Goal: Information Seeking & Learning: Learn about a topic

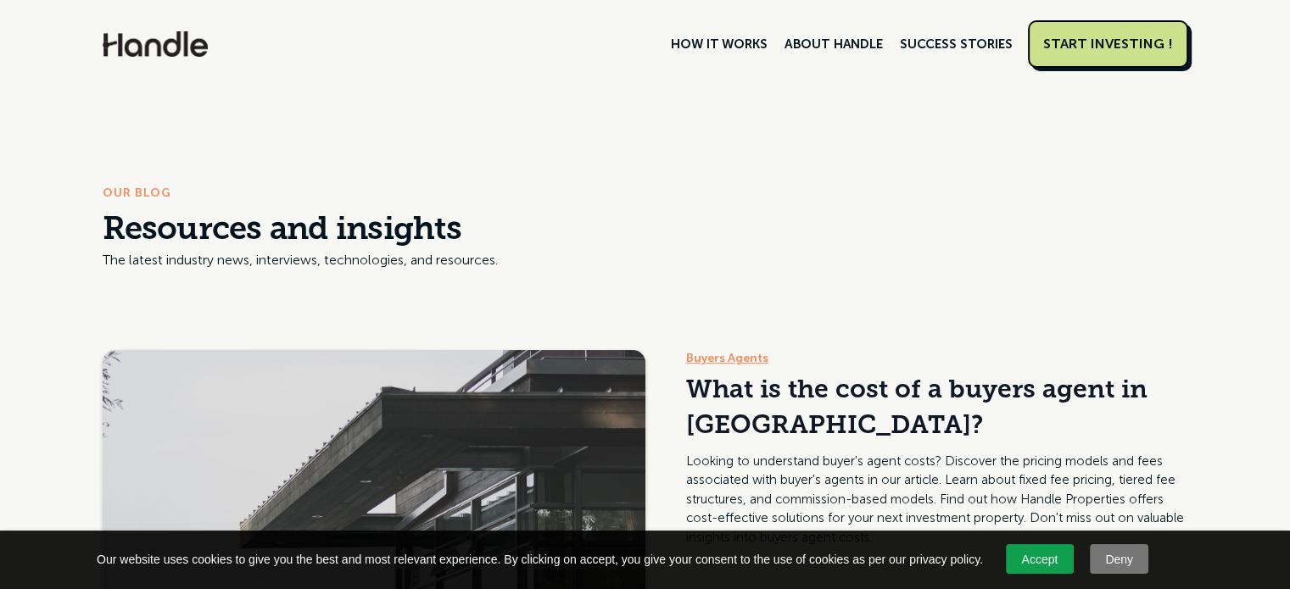
click at [1113, 49] on div "START INVESTING !" at bounding box center [1108, 44] width 130 height 17
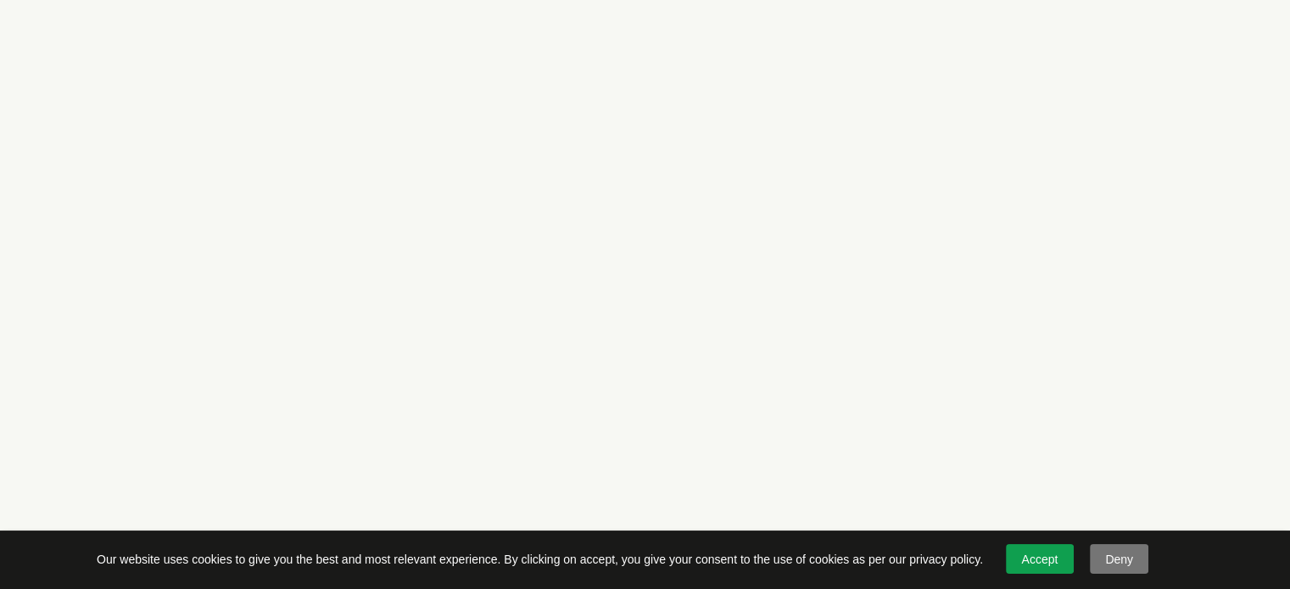
scroll to position [343, 0]
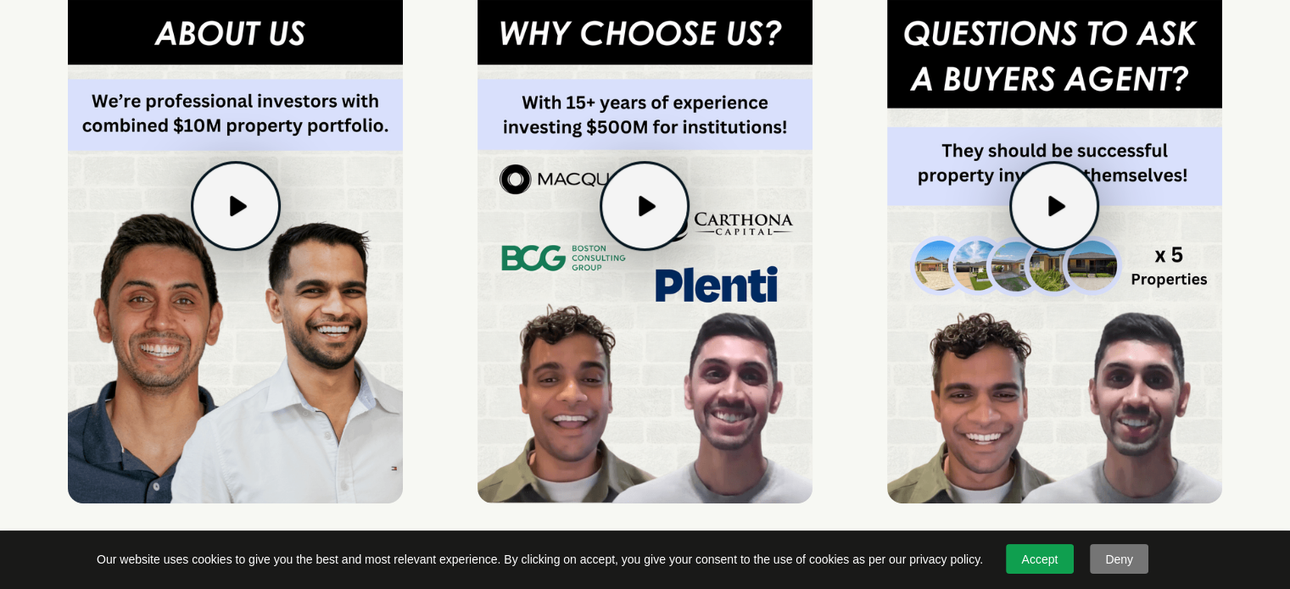
scroll to position [457, 0]
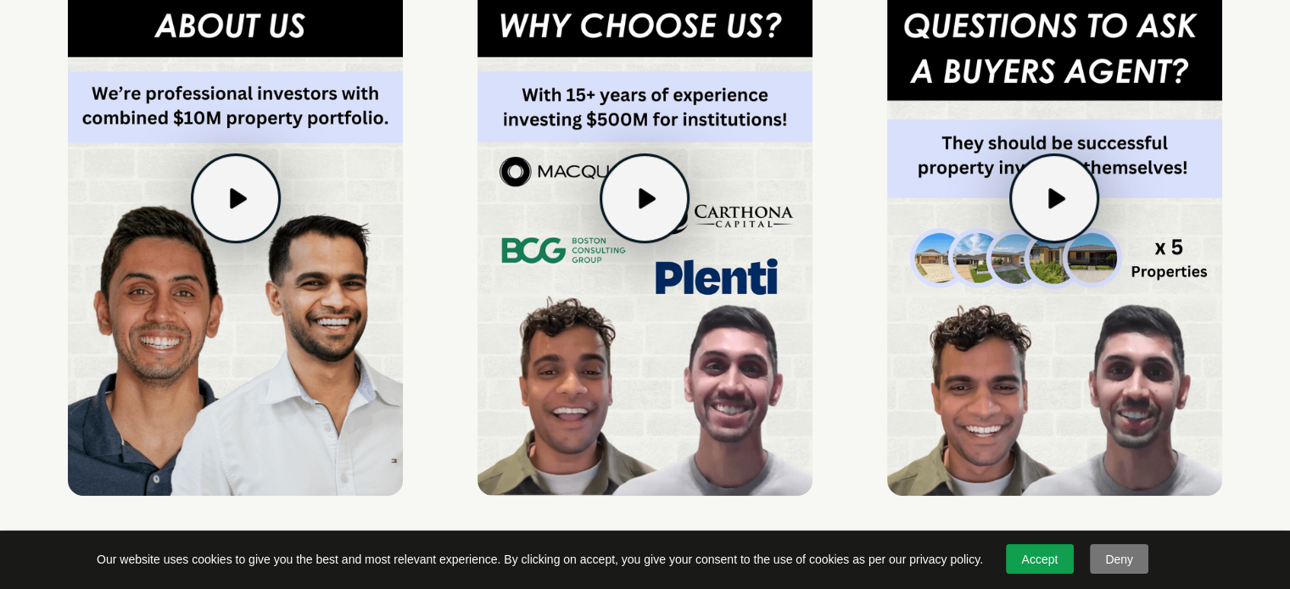
click at [812, 209] on img at bounding box center [644, 198] width 335 height 596
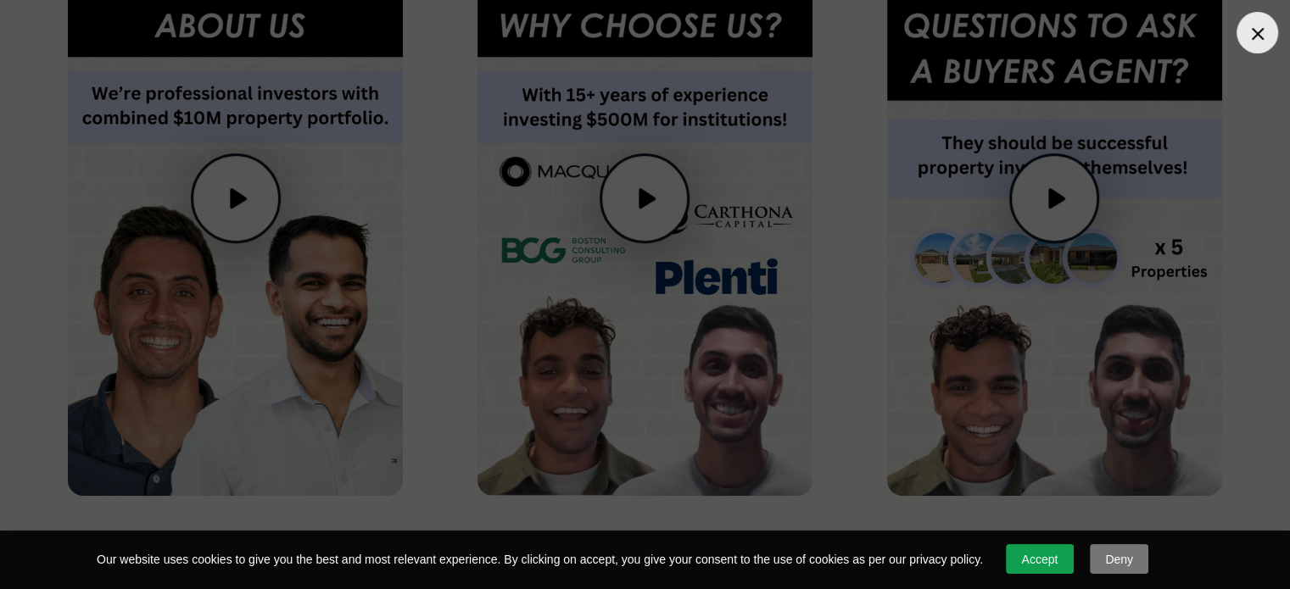
click at [1269, 27] on div at bounding box center [1257, 33] width 42 height 42
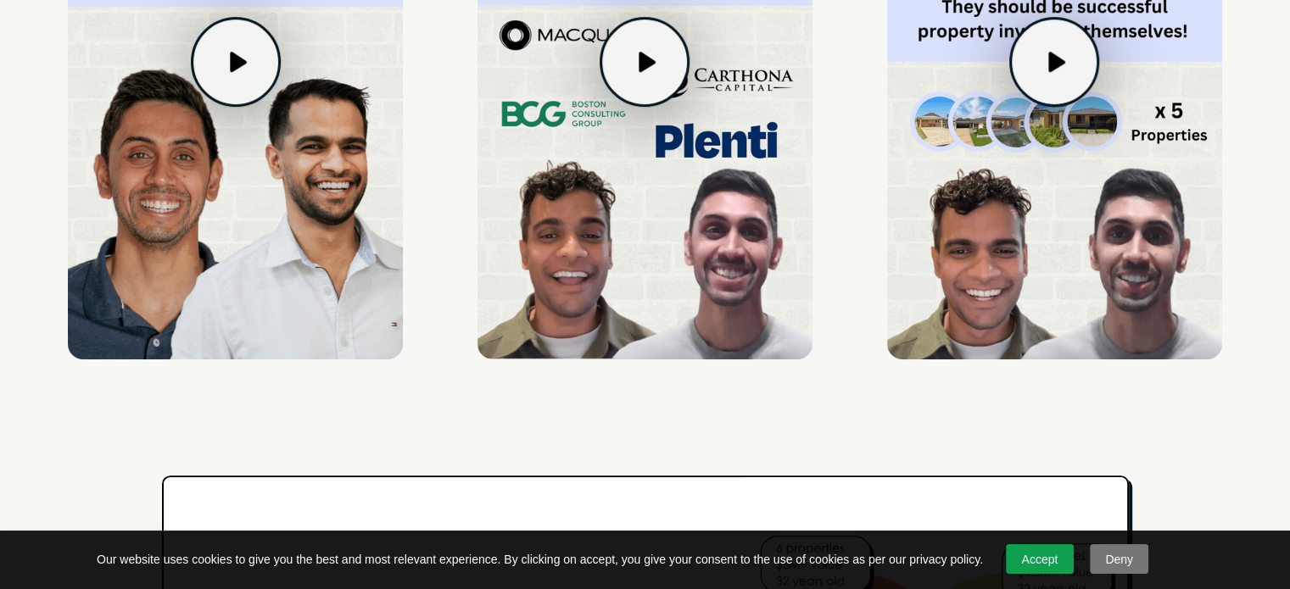
scroll to position [593, 0]
